Goal: Task Accomplishment & Management: Manage account settings

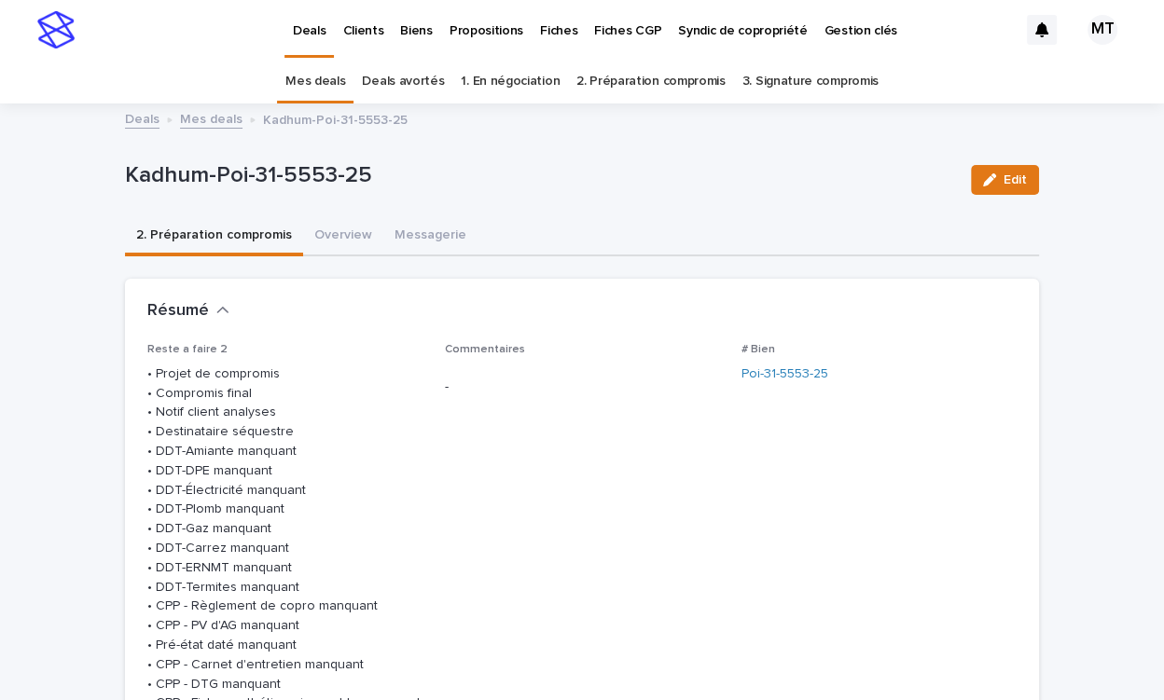
click at [483, 39] on link "Propositions" at bounding box center [486, 29] width 90 height 58
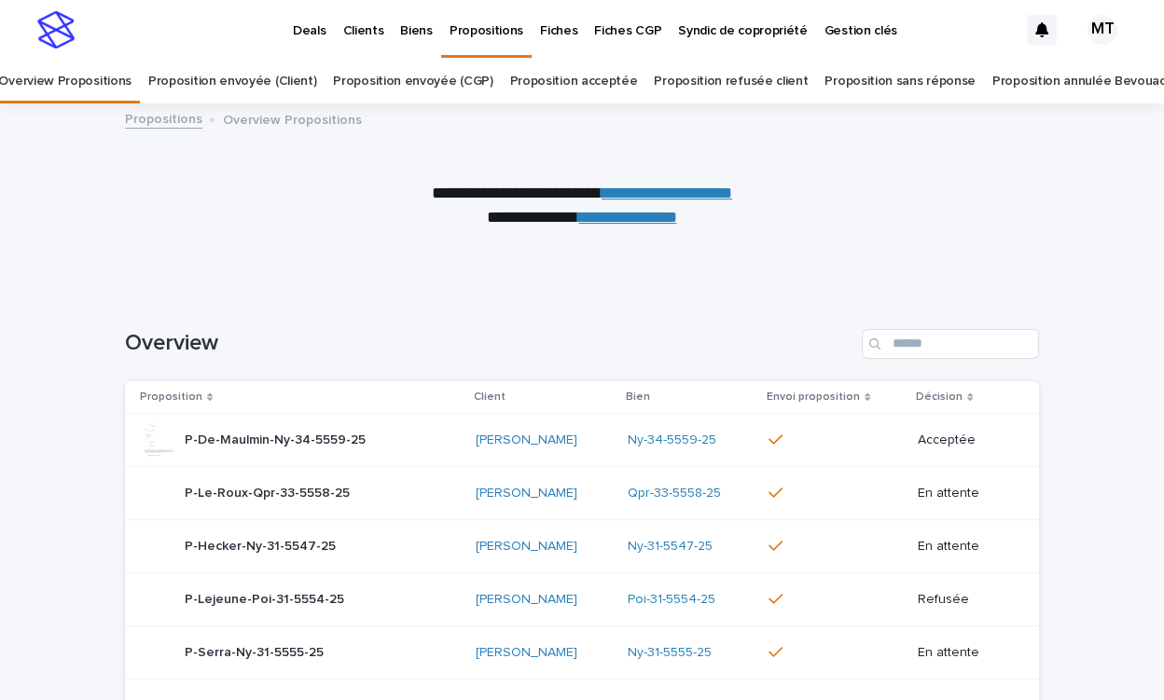
click at [603, 83] on link "Proposition acceptée" at bounding box center [574, 82] width 128 height 44
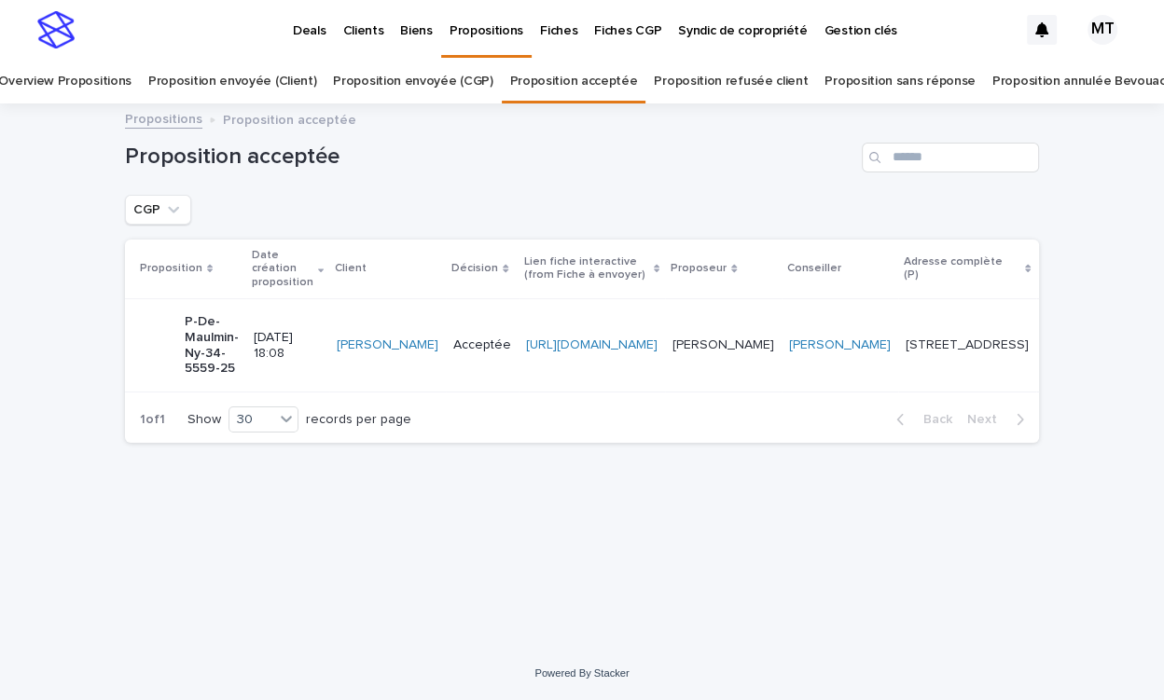
click at [774, 331] on div "Maïté Trousselard Maïté Trousselard" at bounding box center [723, 345] width 102 height 31
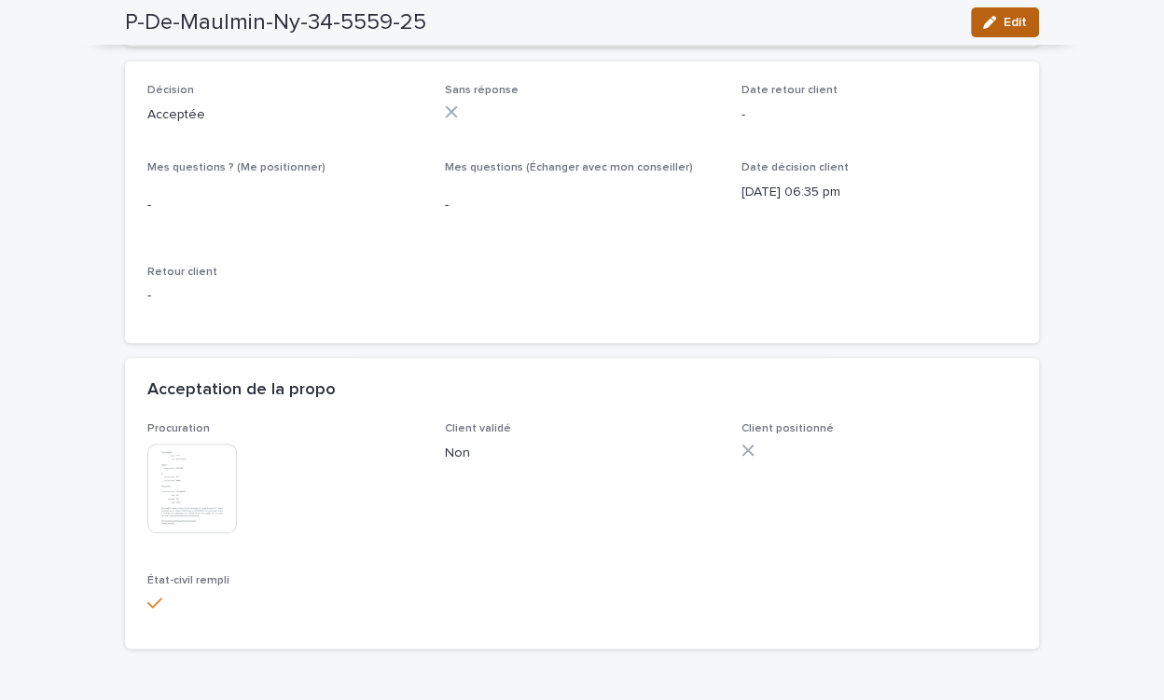
click at [992, 14] on button "Edit" at bounding box center [1005, 22] width 68 height 30
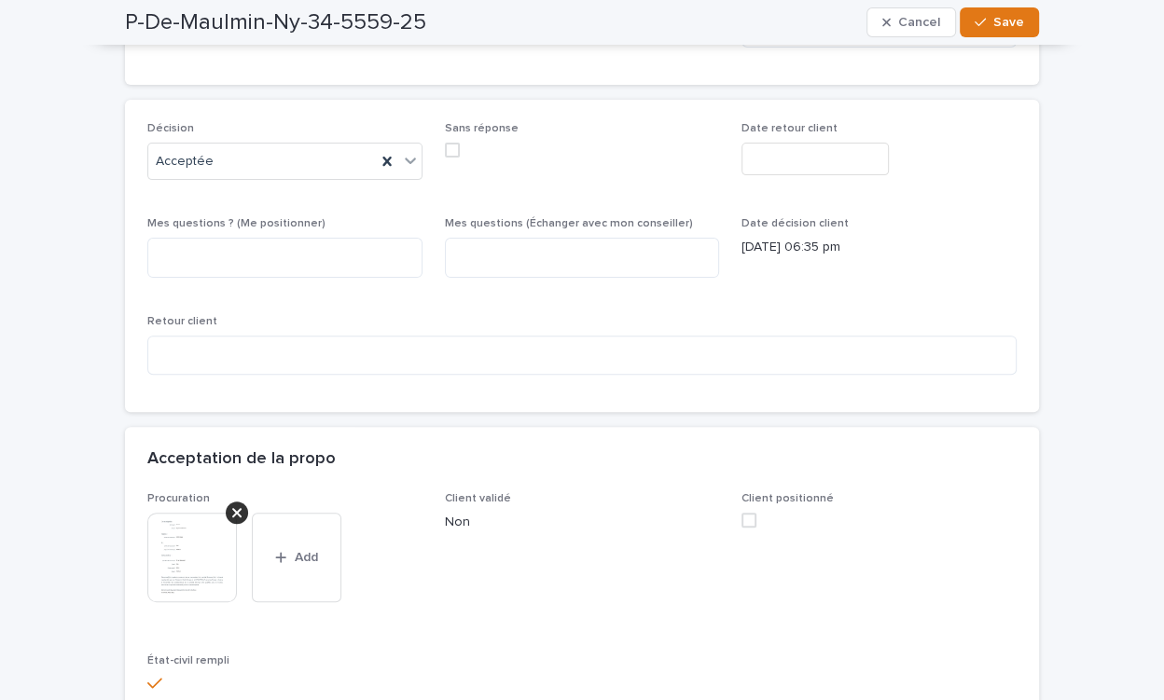
scroll to position [399, 0]
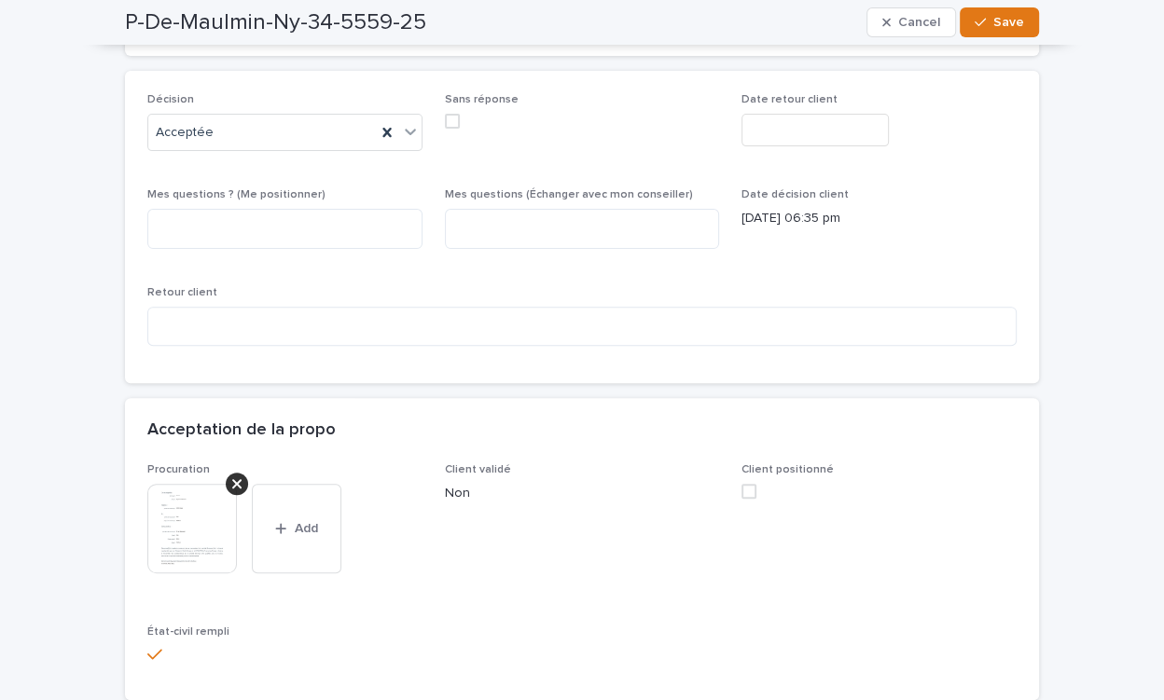
click at [756, 486] on label at bounding box center [878, 491] width 275 height 15
click at [991, 9] on button "Save" at bounding box center [998, 22] width 79 height 30
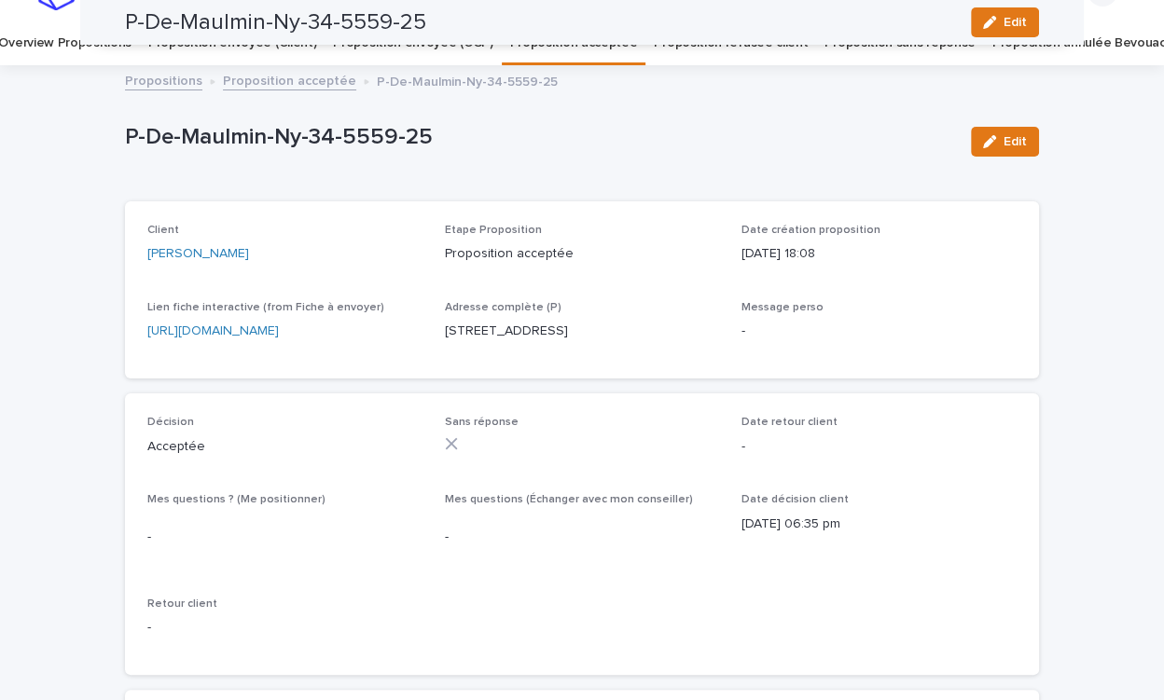
scroll to position [0, 0]
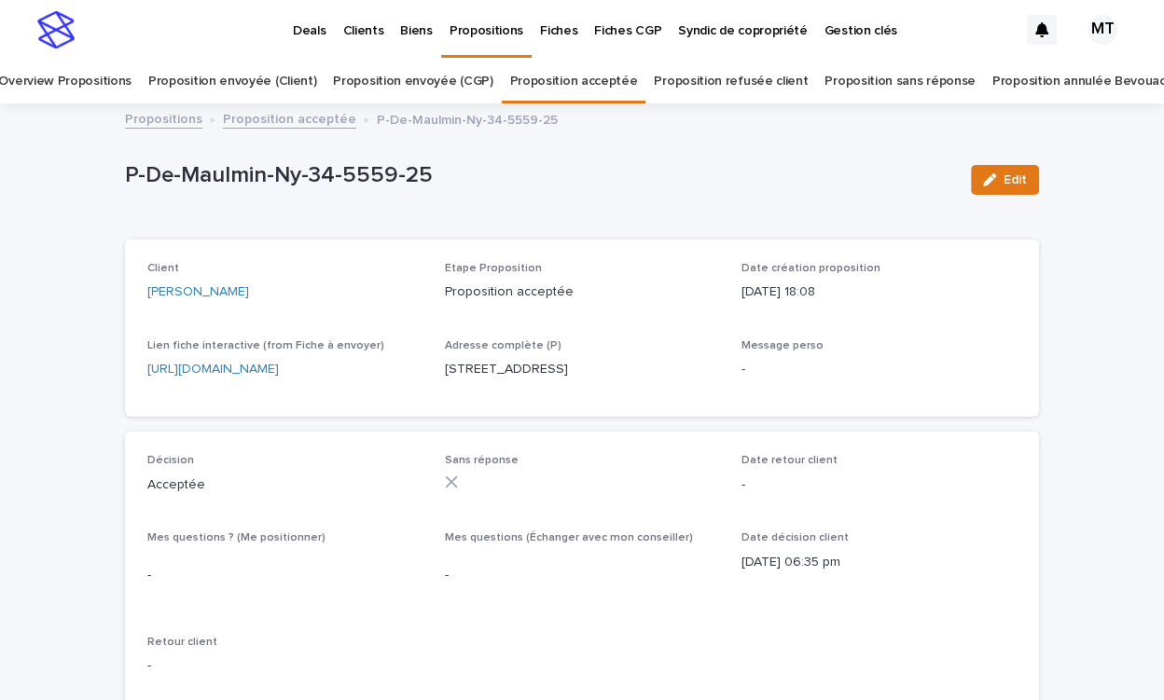
click at [327, 118] on link "Proposition acceptée" at bounding box center [289, 117] width 133 height 21
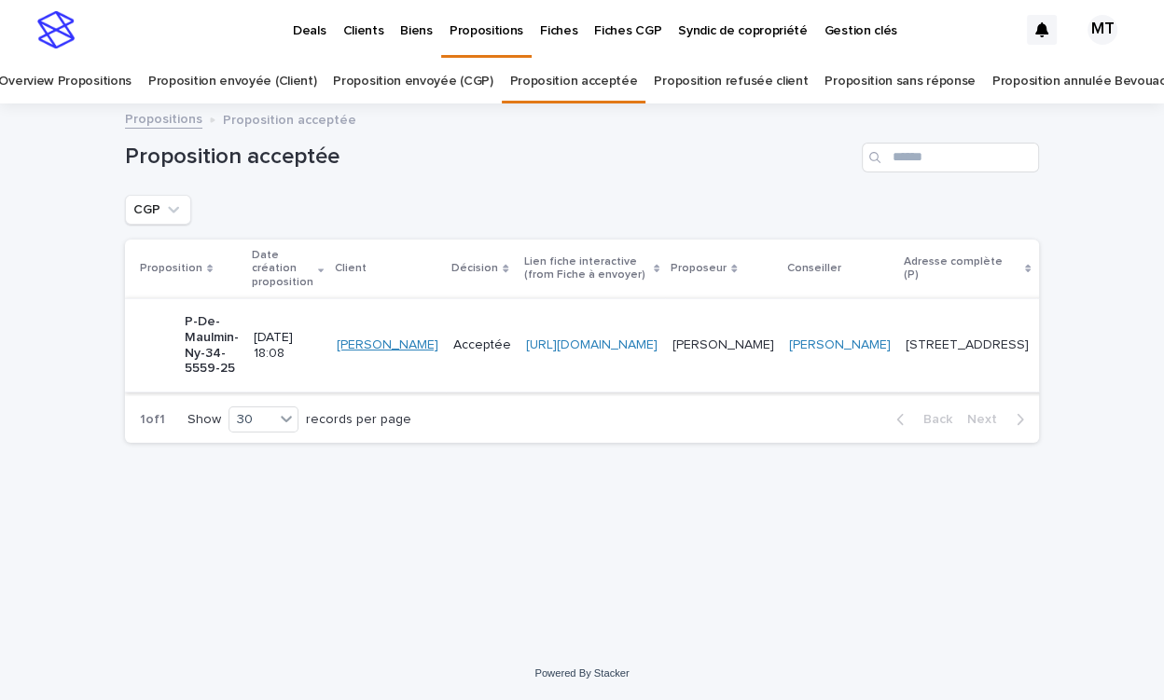
click at [343, 349] on link "Astrid De Maulmin" at bounding box center [388, 345] width 102 height 16
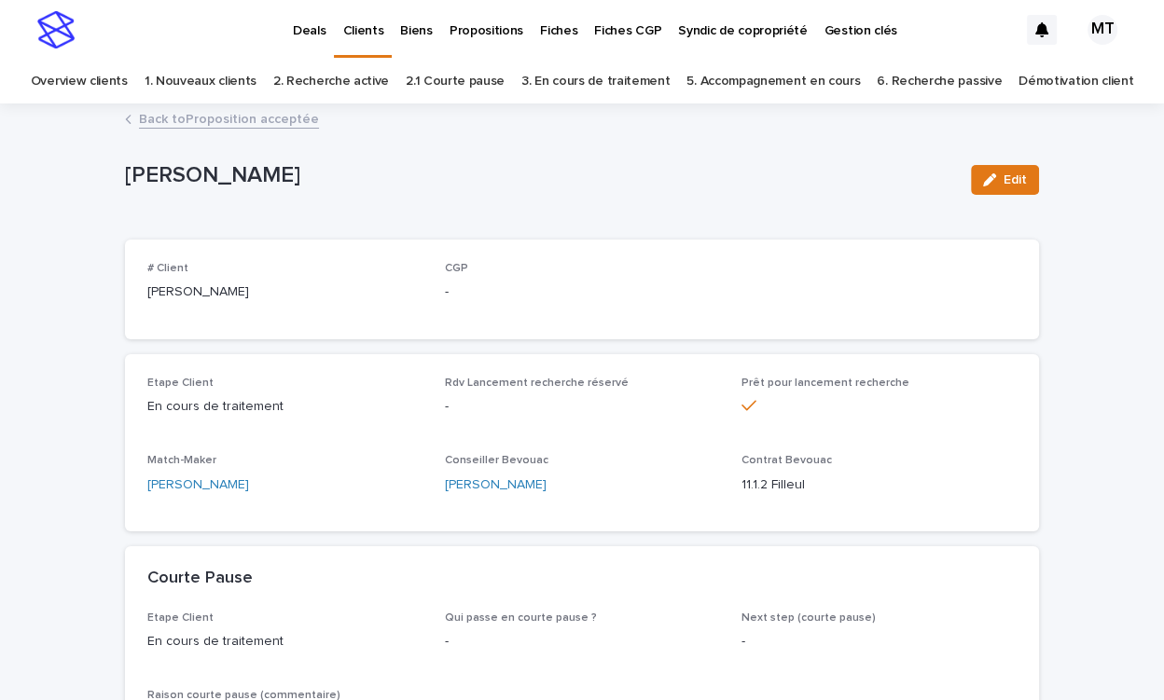
click at [296, 124] on link "Back to Proposition acceptée" at bounding box center [229, 117] width 180 height 21
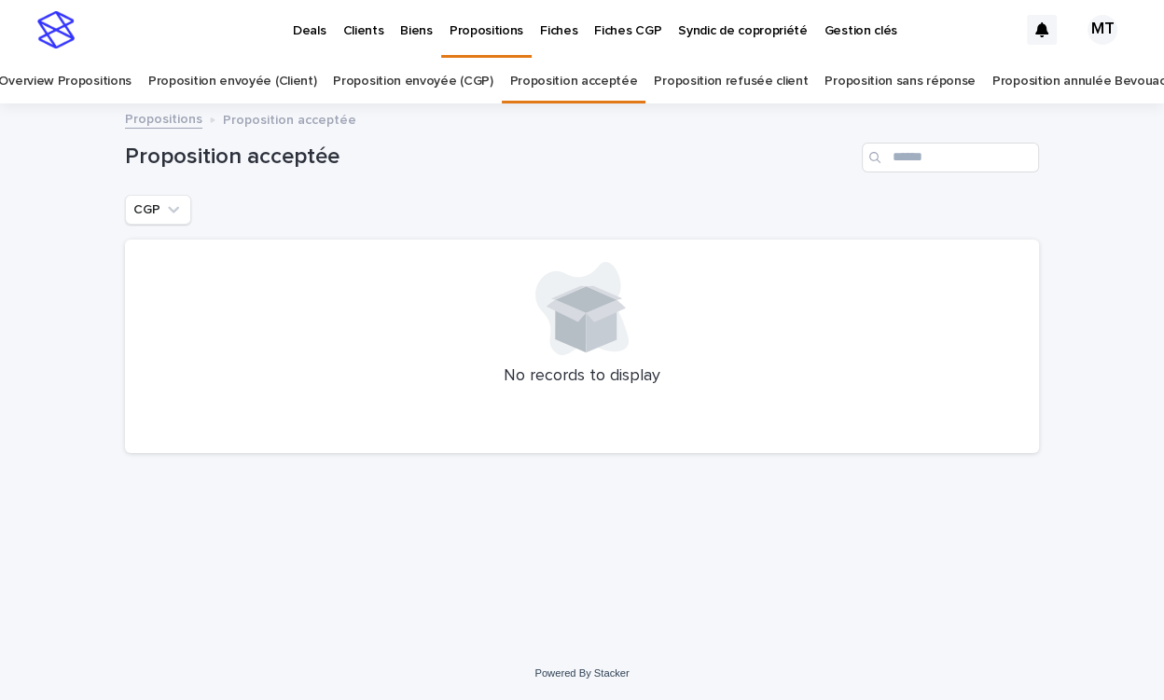
click at [306, 21] on p "Deals" at bounding box center [309, 19] width 33 height 39
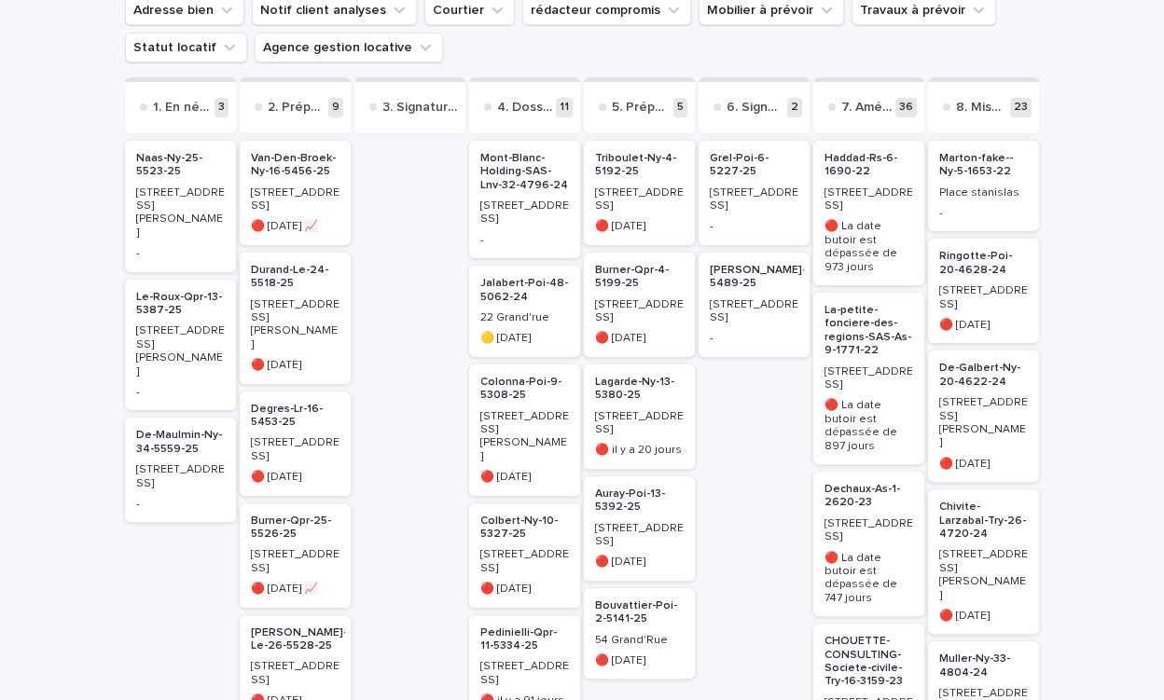
scroll to position [243, 0]
